Goal: Task Accomplishment & Management: Use online tool/utility

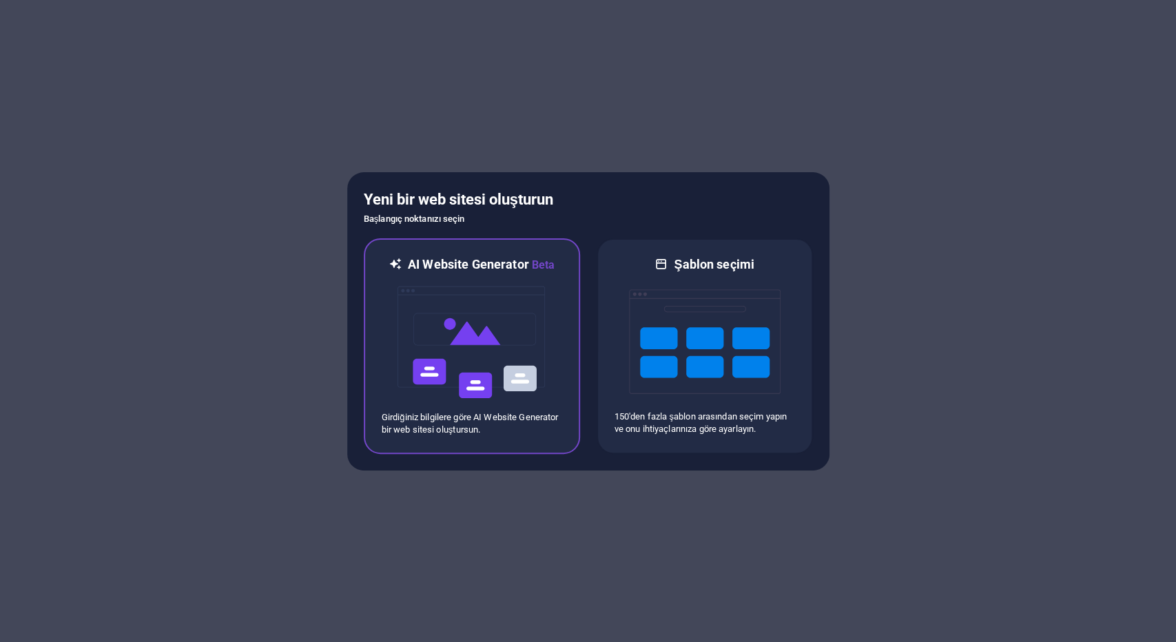
click at [487, 305] on img at bounding box center [472, 343] width 152 height 138
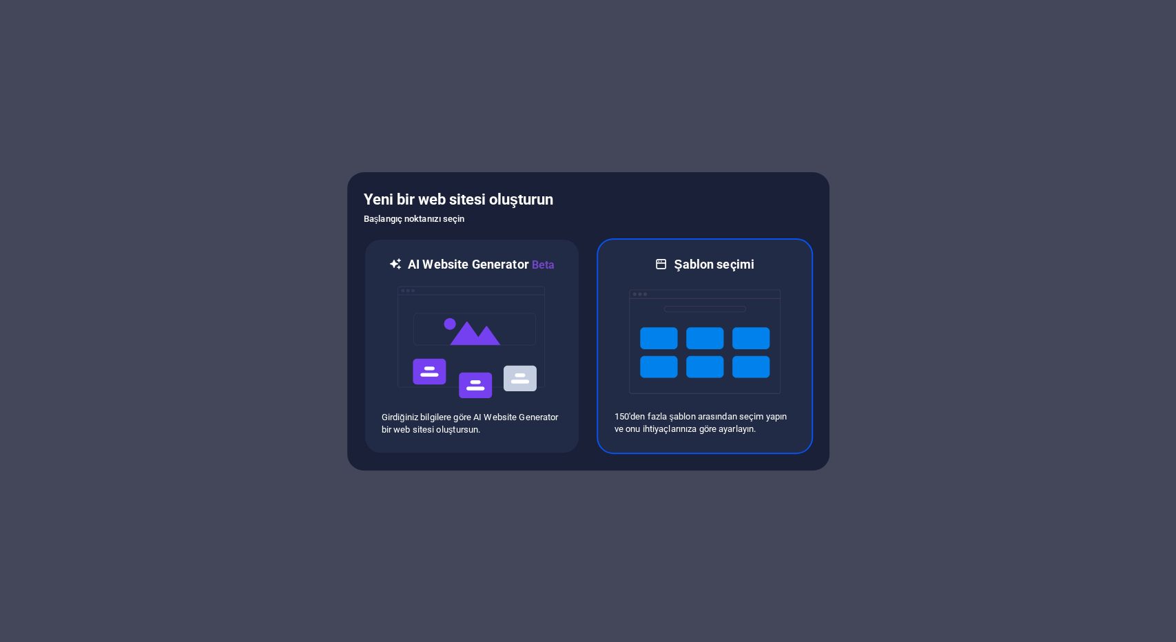
click at [686, 289] on img at bounding box center [705, 342] width 152 height 138
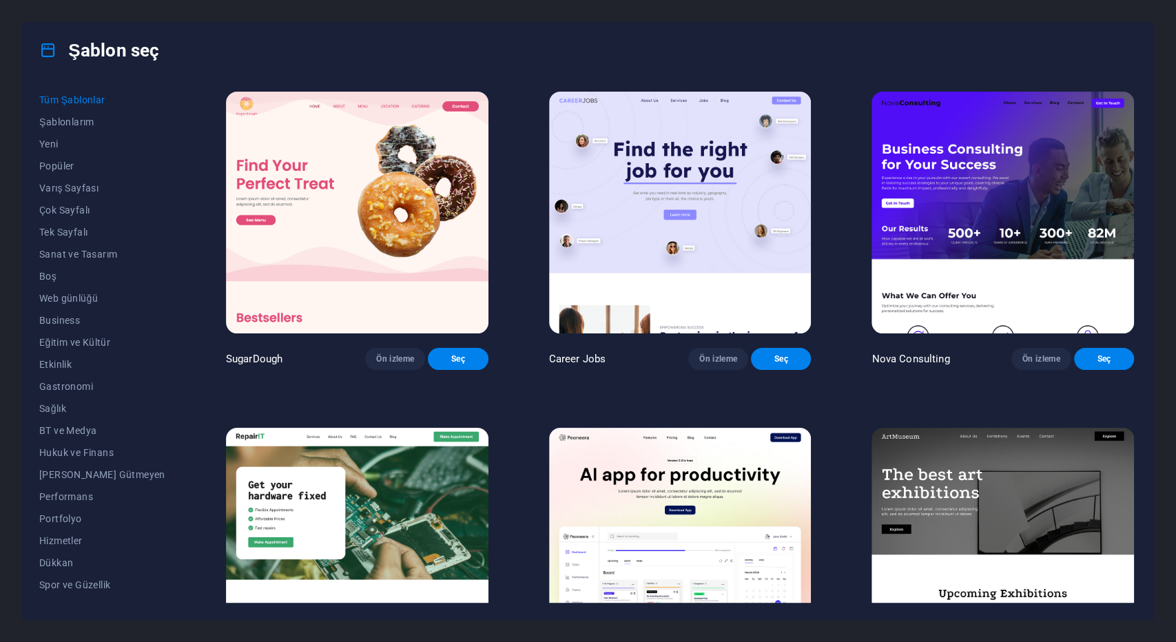
click at [404, 324] on img at bounding box center [357, 213] width 263 height 242
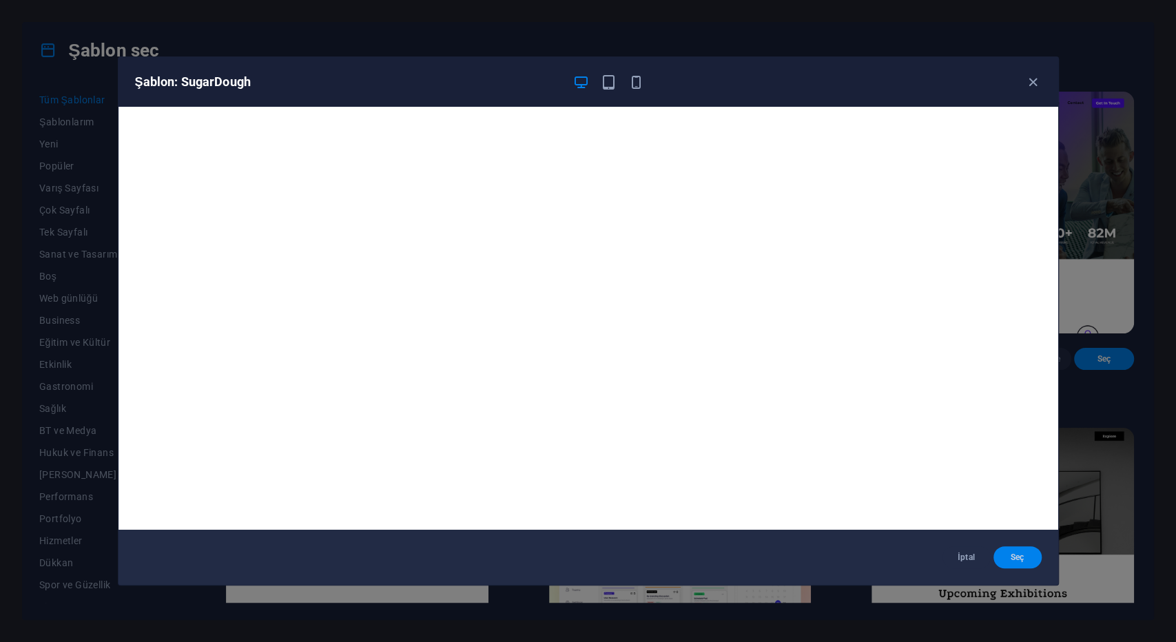
click at [1020, 554] on span "Seç" at bounding box center [1018, 557] width 26 height 11
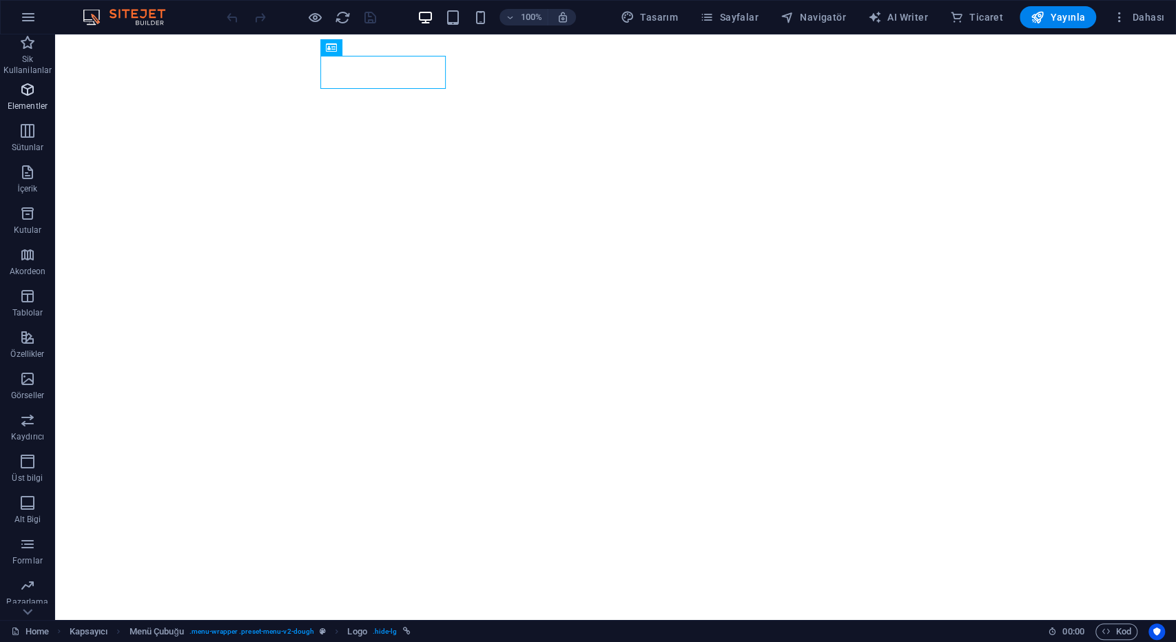
click at [28, 96] on icon "button" at bounding box center [27, 89] width 17 height 17
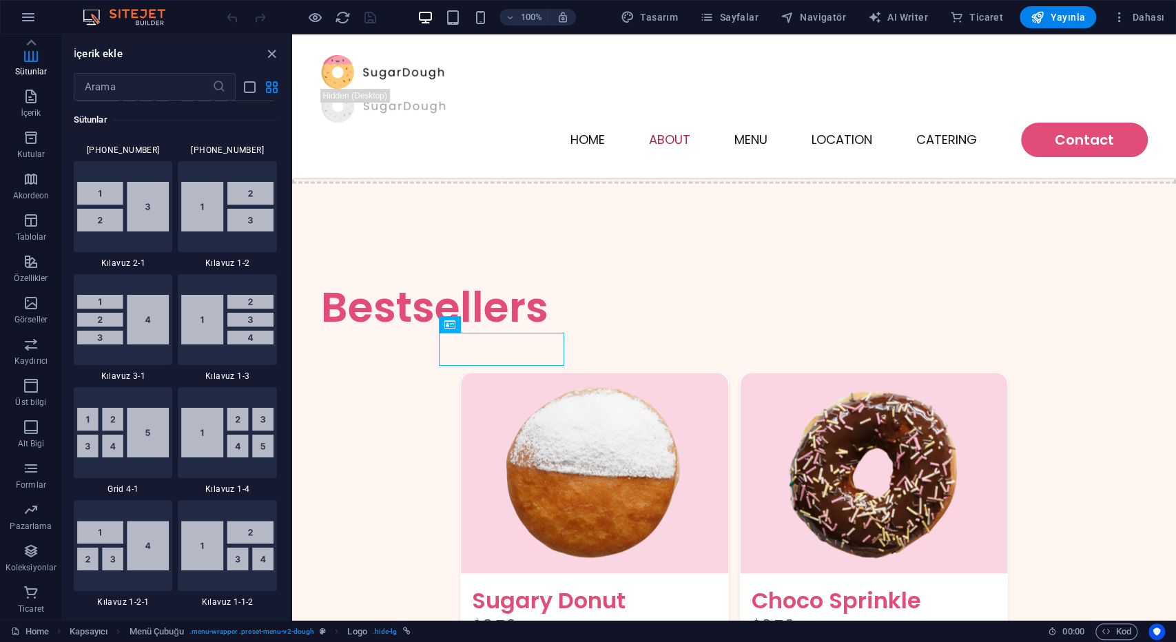
scroll to position [1224, 0]
